Goal: Information Seeking & Learning: Learn about a topic

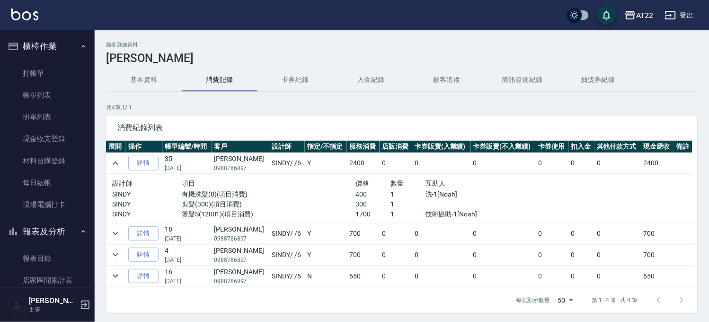
scroll to position [576, 0]
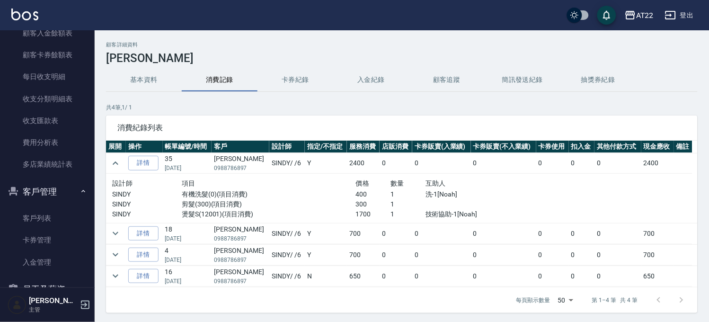
click at [59, 193] on button "客戶管理" at bounding box center [47, 191] width 87 height 25
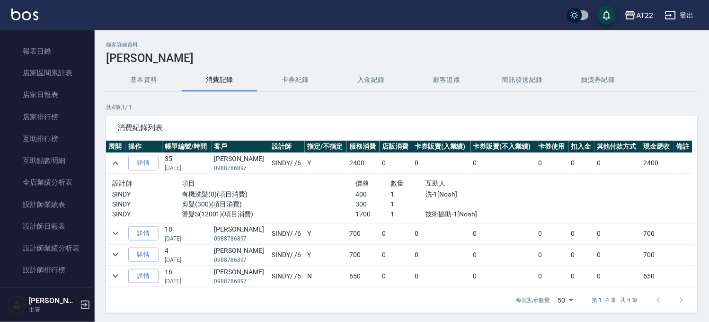
scroll to position [102, 0]
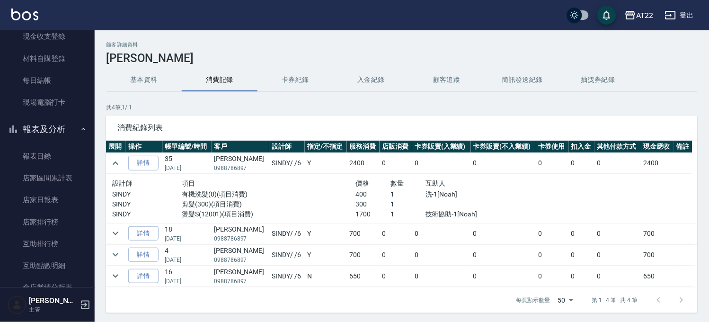
click at [57, 133] on button "報表及分析" at bounding box center [47, 129] width 87 height 25
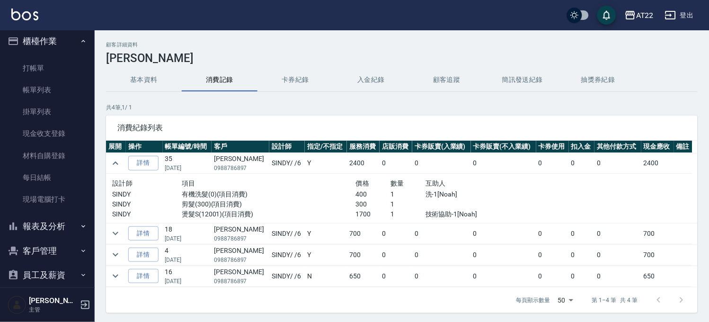
scroll to position [0, 0]
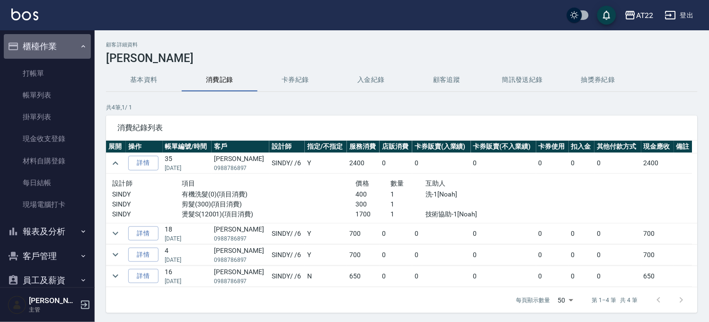
click at [53, 41] on button "櫃檯作業" at bounding box center [47, 46] width 87 height 25
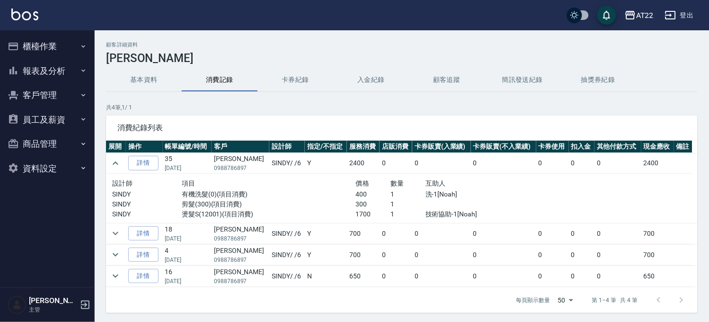
click at [60, 65] on button "報表及分析" at bounding box center [47, 71] width 87 height 25
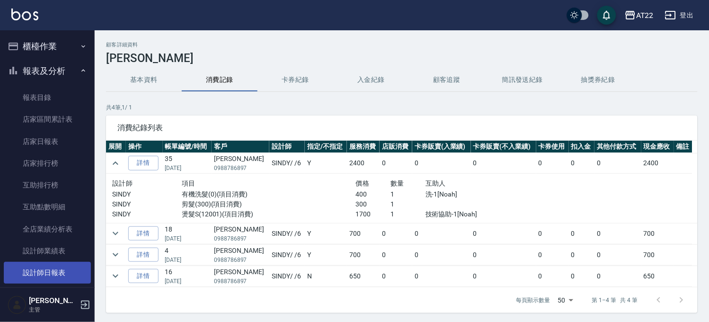
scroll to position [158, 0]
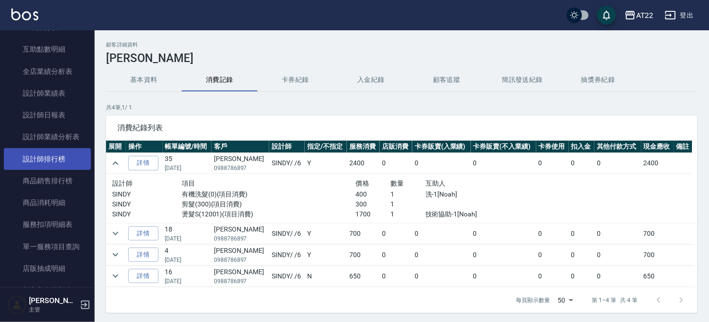
click at [55, 159] on link "設計師排行榜" at bounding box center [47, 159] width 87 height 22
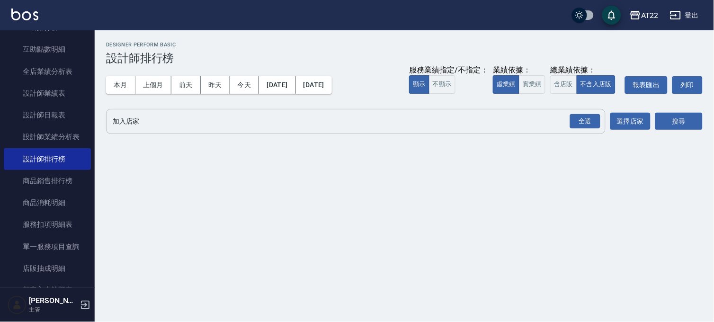
click at [564, 113] on input "加入店家" at bounding box center [348, 121] width 477 height 17
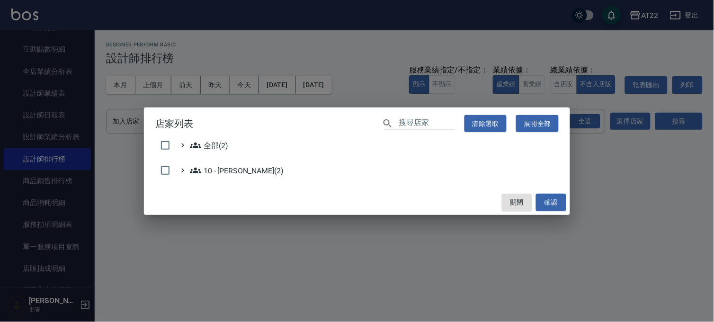
click at [576, 119] on div "店家列表 ​ 清除選取 展開全部 全部(2) 10 - [PERSON_NAME](2) 關閉 確認" at bounding box center [357, 161] width 714 height 322
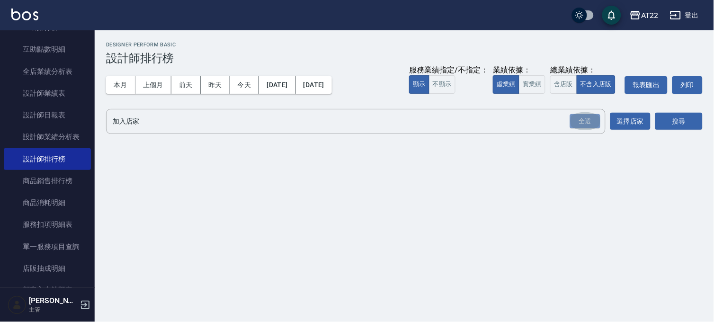
click at [576, 119] on div "全選" at bounding box center [585, 121] width 30 height 15
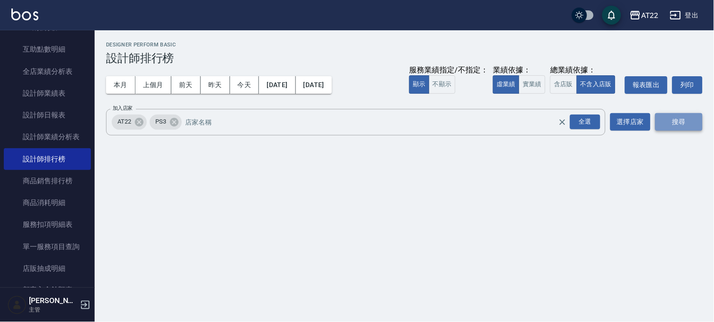
click at [670, 117] on button "搜尋" at bounding box center [678, 122] width 47 height 18
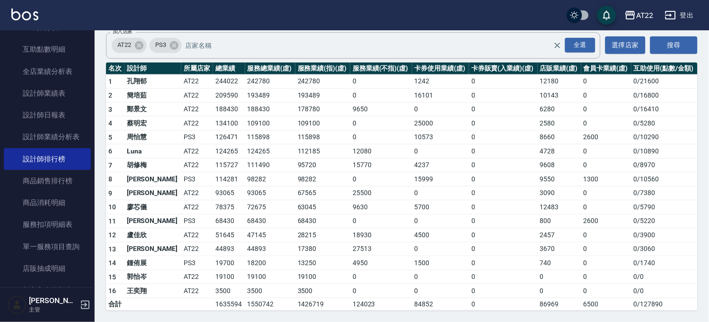
scroll to position [96, 0]
drag, startPoint x: 125, startPoint y: 231, endPoint x: 211, endPoint y: 240, distance: 86.2
click at [211, 240] on tr "12 [PERSON_NAME]AT22 51645 47145 28215 18930 4500 0 2457 0 0 / 3900" at bounding box center [402, 235] width 592 height 14
click at [213, 240] on td "51645" at bounding box center [229, 235] width 32 height 14
drag, startPoint x: 187, startPoint y: 204, endPoint x: 220, endPoint y: 200, distance: 33.4
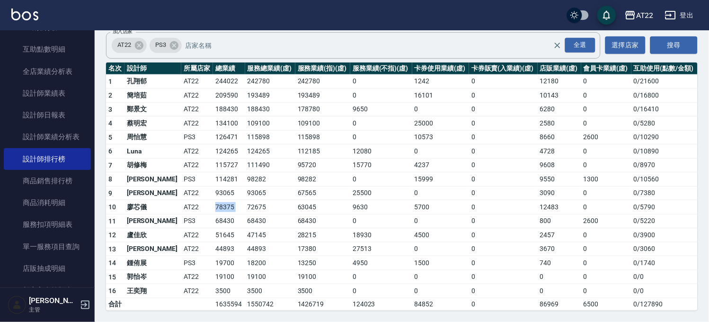
click at [220, 200] on tr "10 廖芯儀 AT22 78375 72675 63045 9630 5700 0 12483 0 0 / 5790" at bounding box center [402, 207] width 592 height 14
click at [245, 200] on td "72675" at bounding box center [270, 207] width 50 height 14
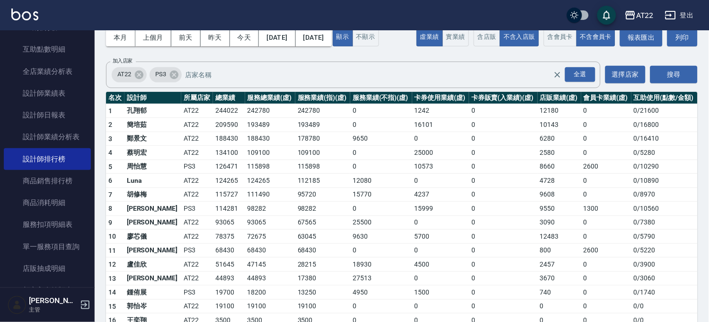
scroll to position [0, 0]
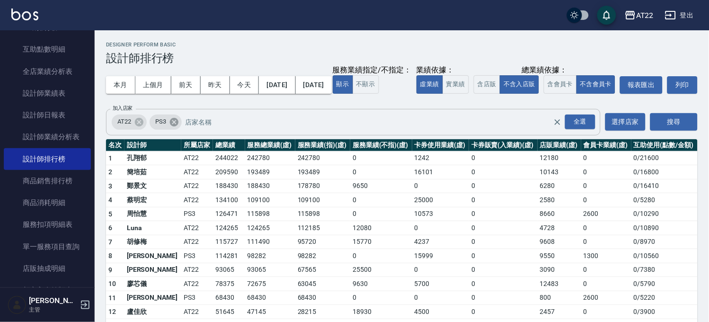
click at [176, 127] on icon at bounding box center [174, 122] width 10 height 10
click at [474, 94] on button "含店販" at bounding box center [487, 84] width 27 height 18
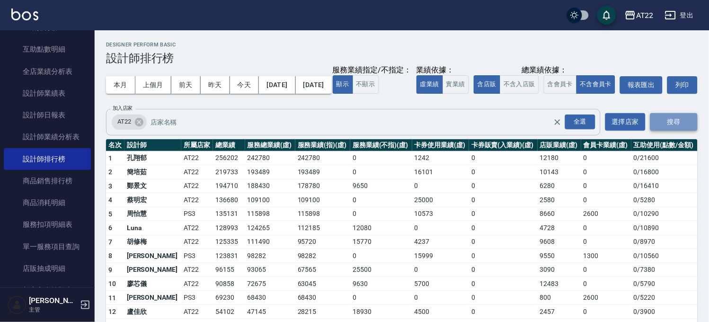
click at [686, 131] on button "搜尋" at bounding box center [674, 122] width 47 height 18
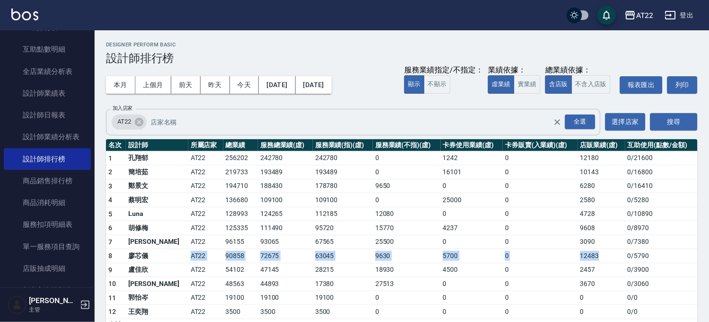
drag, startPoint x: 603, startPoint y: 253, endPoint x: 150, endPoint y: 260, distance: 453.6
click at [150, 260] on tr "8 廖芯儀 AT22 90858 72675 63045 9630 5700 0 12483 0 / 5790" at bounding box center [402, 256] width 592 height 14
click at [503, 258] on td "0" at bounding box center [540, 256] width 75 height 14
